Goal: Find specific page/section: Find specific page/section

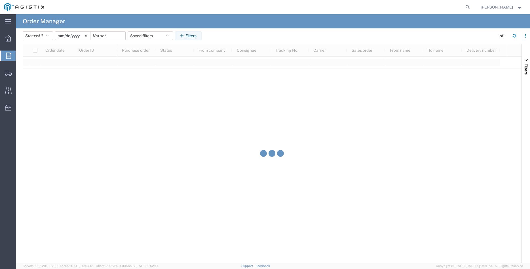
click at [7, 55] on icon at bounding box center [8, 55] width 5 height 6
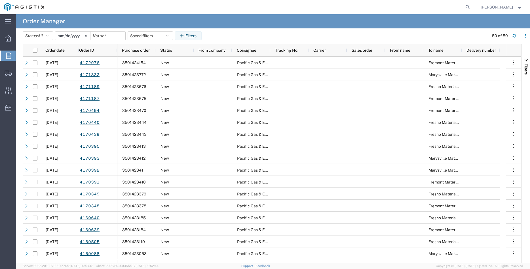
click at [10, 54] on div at bounding box center [8, 55] width 16 height 10
click at [6, 54] on div at bounding box center [8, 55] width 16 height 10
